Goal: Task Accomplishment & Management: Use online tool/utility

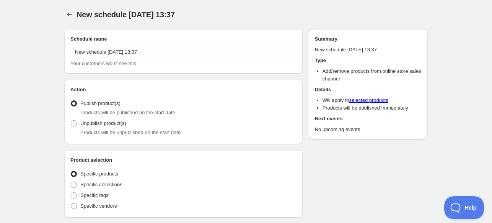
radio input "true"
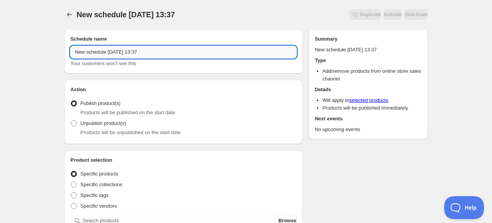
click at [202, 51] on input "New schedule [DATE] 13:37" at bounding box center [183, 52] width 226 height 12
drag, startPoint x: 201, startPoint y: 51, endPoint x: -29, endPoint y: 51, distance: 230.2
click at [0, 51] on html "New schedule [DATE] 13:37. This page is ready New schedule [DATE] 13:37 Duplica…" at bounding box center [246, 111] width 492 height 223
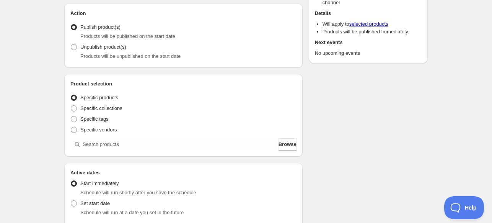
scroll to position [76, 0]
type input "Remove Online Store - Pinups & Brosplay"
click at [109, 49] on span "Unpublish product(s)" at bounding box center [103, 47] width 46 height 6
click at [71, 44] on input "Unpublish product(s)" at bounding box center [71, 44] width 0 height 0
radio input "true"
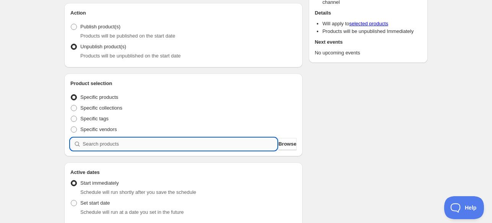
click at [164, 146] on input "search" at bounding box center [180, 144] width 194 height 12
type input "e"
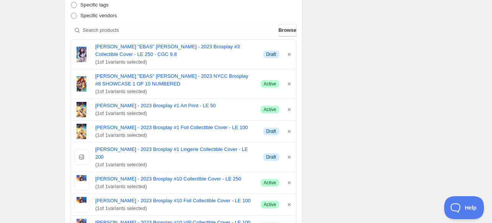
scroll to position [191, 0]
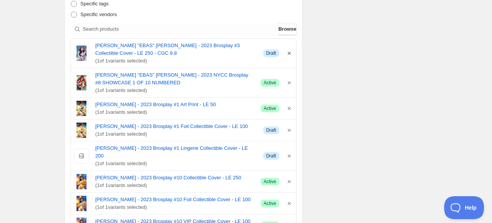
click at [289, 54] on icon "button" at bounding box center [289, 53] width 8 height 8
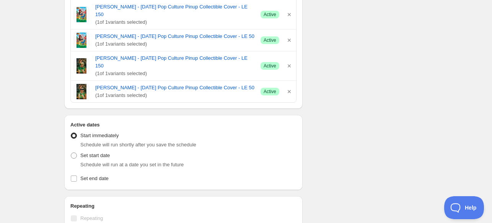
scroll to position [1141, 0]
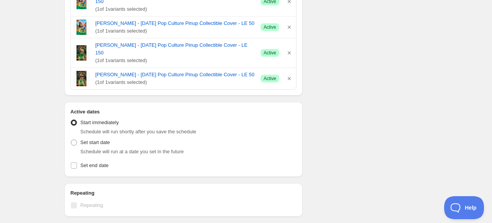
click at [101, 148] on div "Schedule will run at a date you set in the future" at bounding box center [188, 152] width 216 height 8
click at [100, 148] on span "Schedule will run at a date you set in the future" at bounding box center [131, 151] width 103 height 6
click at [92, 139] on span "Set start date" at bounding box center [94, 142] width 29 height 6
click at [71, 139] on input "Set start date" at bounding box center [71, 139] width 0 height 0
radio input "true"
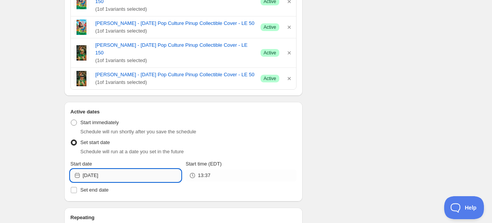
click at [109, 169] on input "[DATE]" at bounding box center [132, 175] width 98 height 12
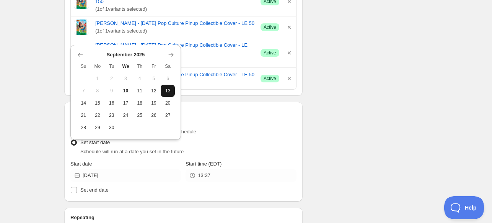
click at [170, 90] on span "13" at bounding box center [168, 91] width 8 height 6
type input "[DATE]"
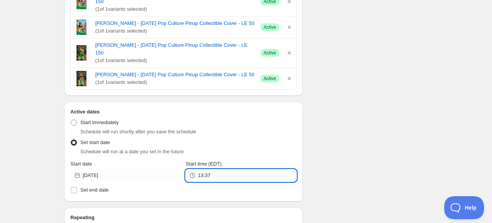
click at [215, 169] on input "13:37" at bounding box center [247, 175] width 98 height 12
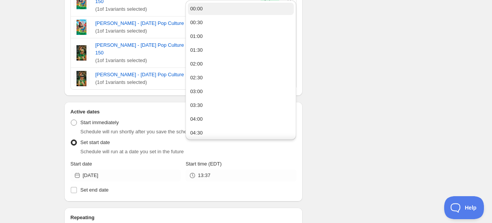
click at [211, 10] on button "00:00" at bounding box center [241, 9] width 106 height 12
type input "00:00"
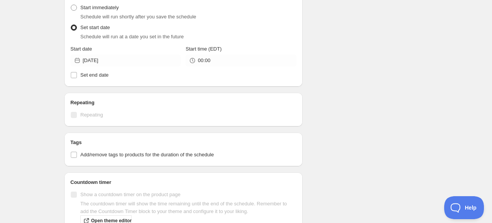
scroll to position [1280, 0]
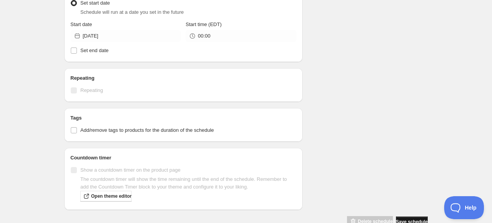
click at [398, 218] on span "Save schedule" at bounding box center [412, 221] width 32 height 6
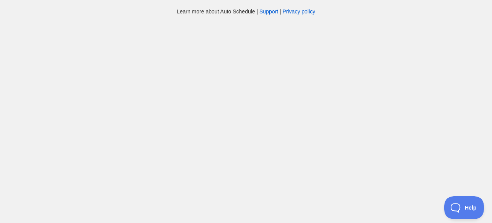
click at [408, 207] on body "Learn more about Auto Schedule | Support | Privacy policy Home Schedules Histor…" at bounding box center [246, 119] width 492 height 223
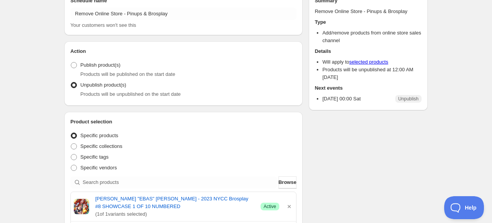
scroll to position [153, 0]
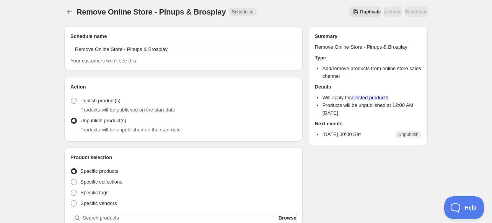
scroll to position [0, 0]
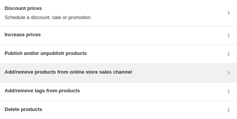
click at [57, 79] on div "Add/remove products from online store sales channel" at bounding box center [118, 73] width 237 height 18
